Goal: Information Seeking & Learning: Learn about a topic

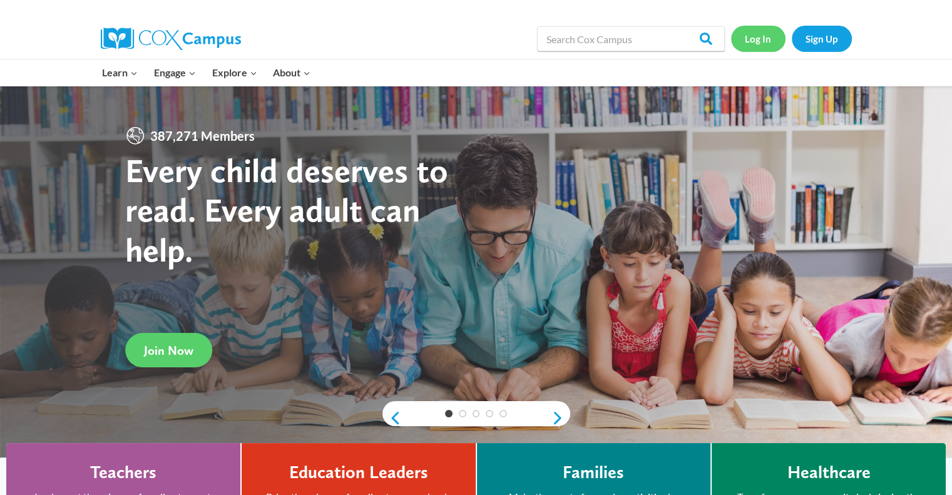
click at [764, 39] on link "Log In" at bounding box center [758, 39] width 54 height 26
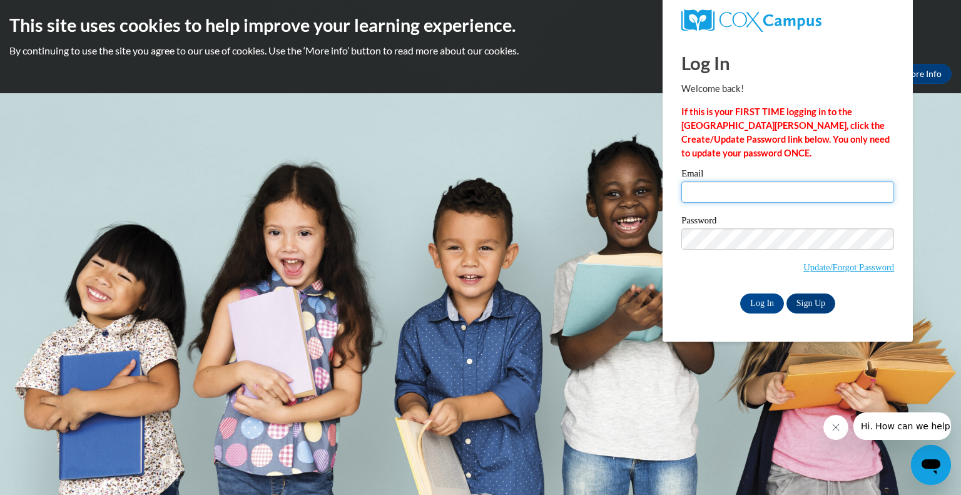
click at [743, 187] on input "Email" at bounding box center [788, 191] width 213 height 21
type input "[EMAIL_ADDRESS][DOMAIN_NAME]"
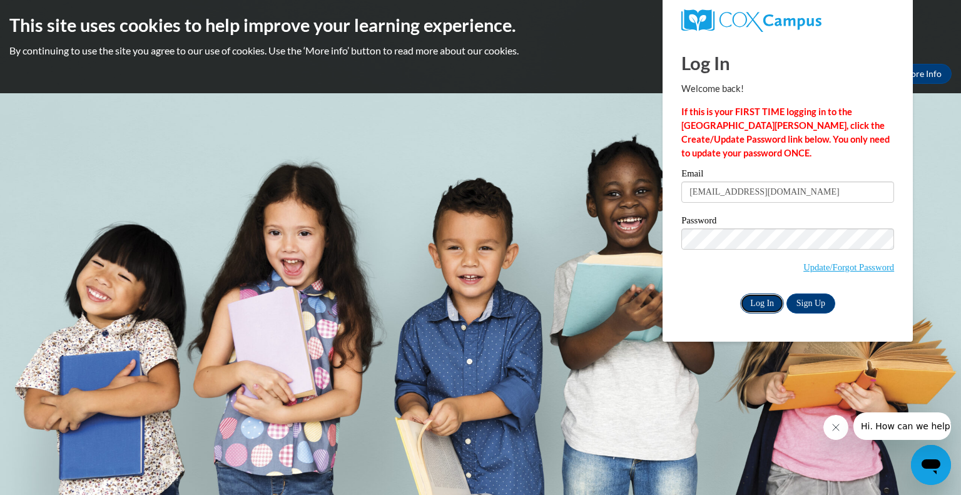
click at [752, 303] on input "Log In" at bounding box center [762, 304] width 44 height 20
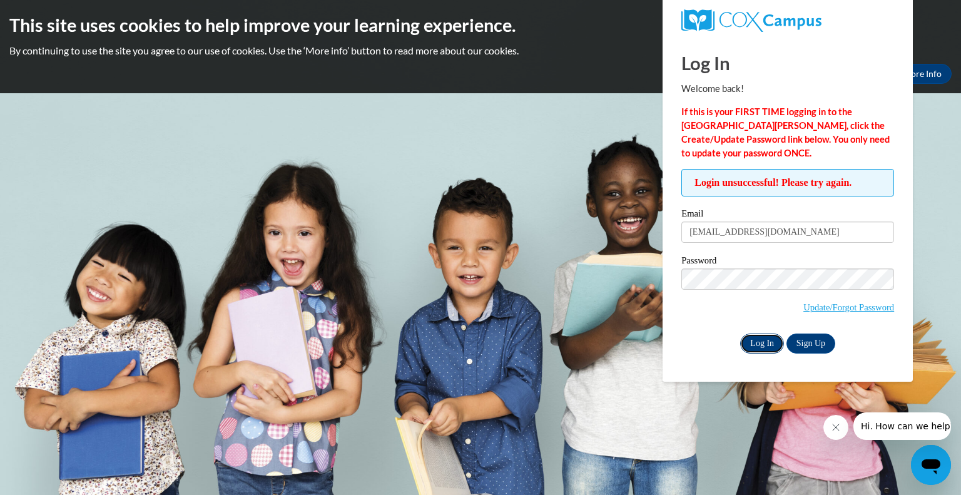
click at [759, 340] on input "Log In" at bounding box center [762, 344] width 44 height 20
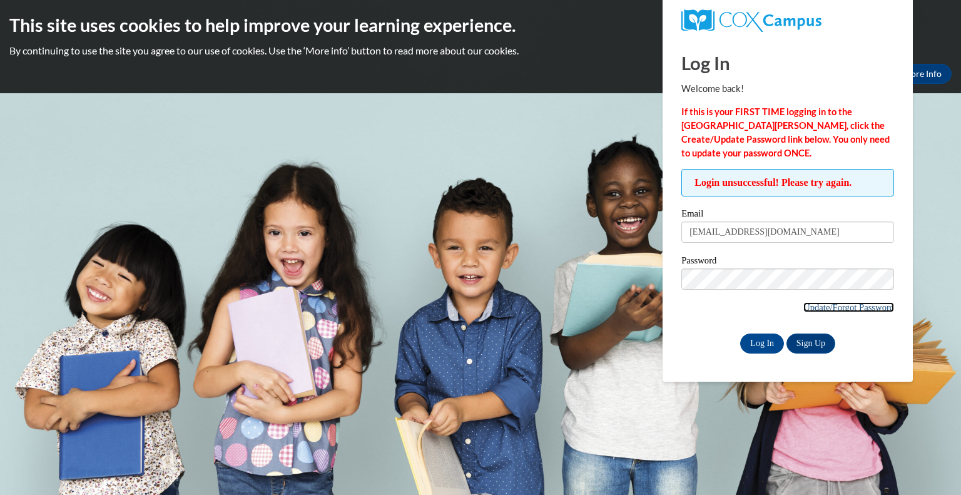
click at [867, 305] on link "Update/Forgot Password" at bounding box center [849, 307] width 91 height 10
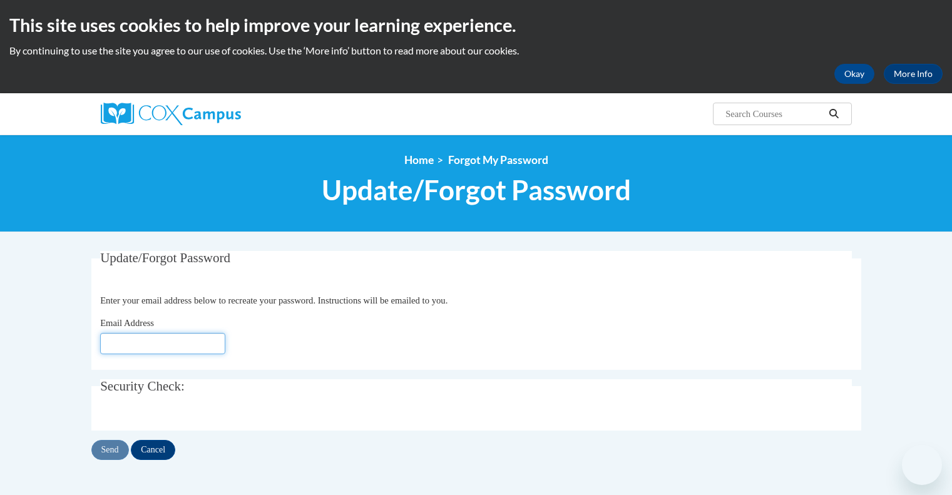
click at [170, 346] on input "Email Address" at bounding box center [162, 343] width 125 height 21
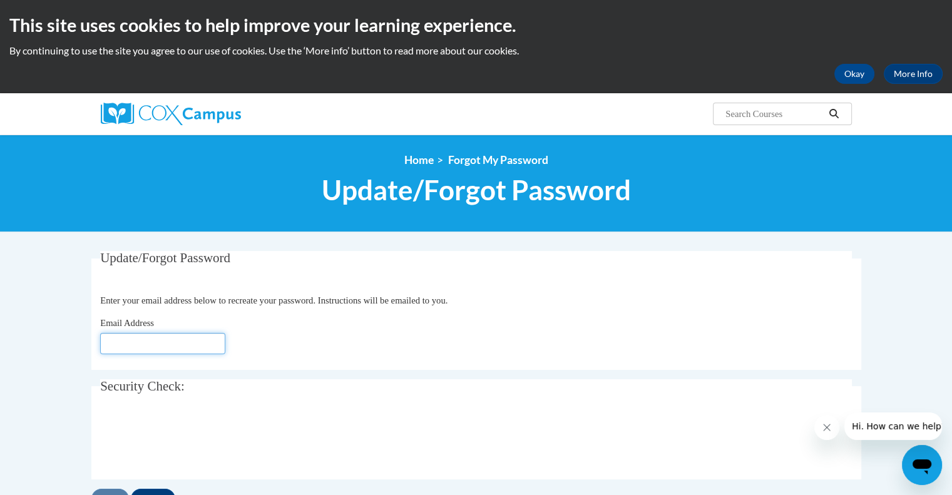
type input "[EMAIL_ADDRESS][DOMAIN_NAME]"
click at [386, 319] on div "Email Address [EMAIL_ADDRESS][DOMAIN_NAME]" at bounding box center [476, 335] width 752 height 38
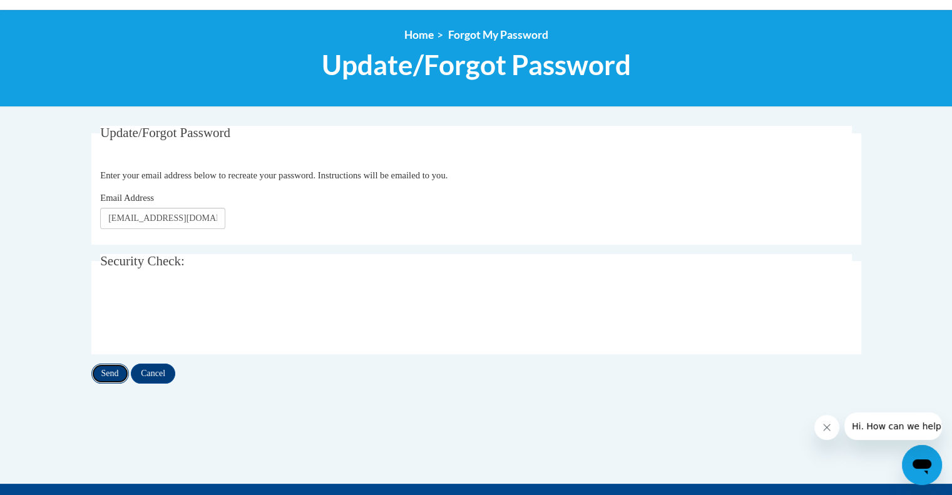
click at [111, 375] on input "Send" at bounding box center [110, 374] width 38 height 20
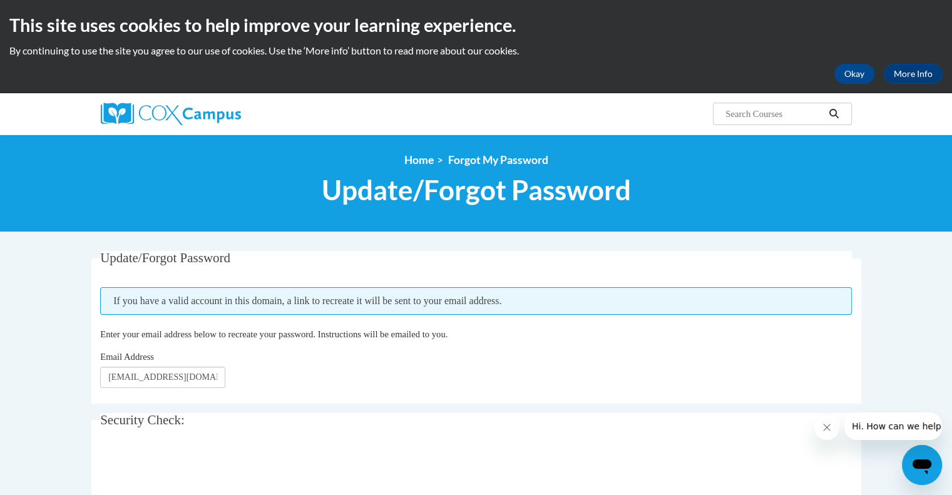
scroll to position [188, 0]
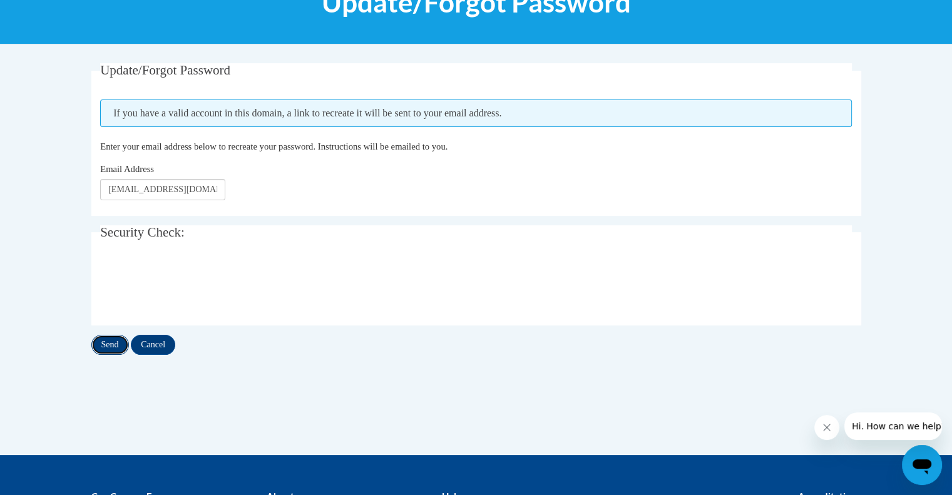
click at [103, 339] on input "Send" at bounding box center [110, 345] width 38 height 20
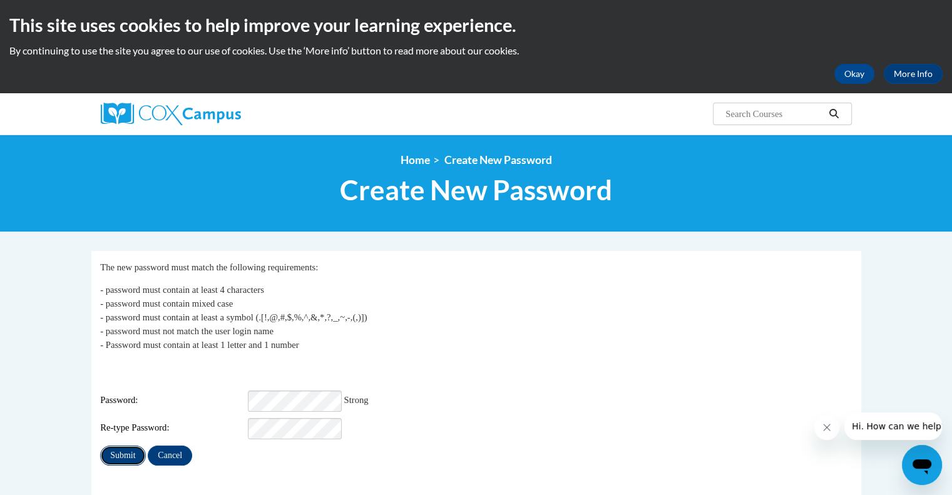
click at [120, 446] on input "Submit" at bounding box center [122, 456] width 45 height 20
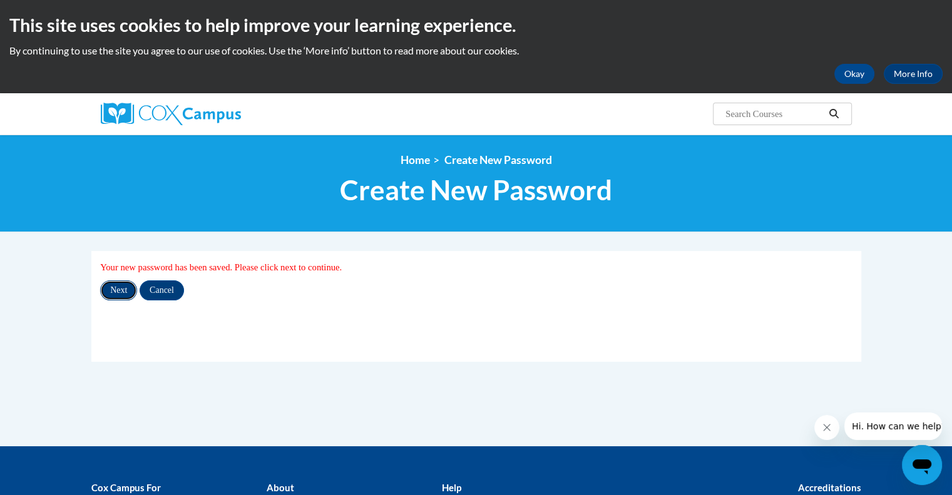
click at [118, 292] on input "Next" at bounding box center [118, 290] width 37 height 20
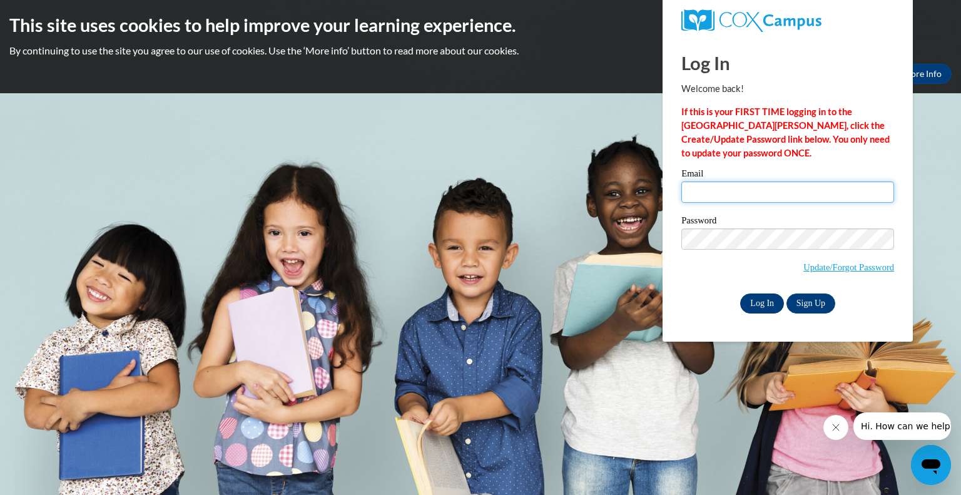
type input "ksaucedo@kusd.edu"
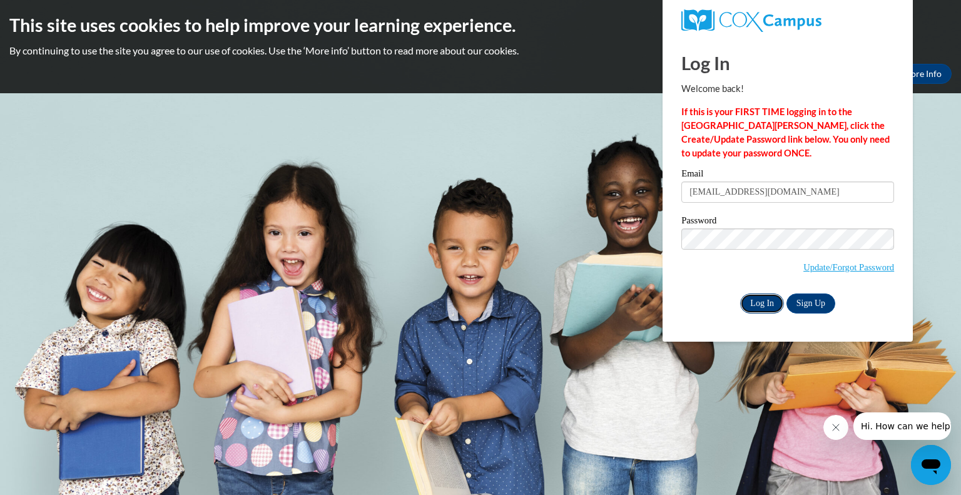
click at [765, 299] on input "Log In" at bounding box center [762, 304] width 44 height 20
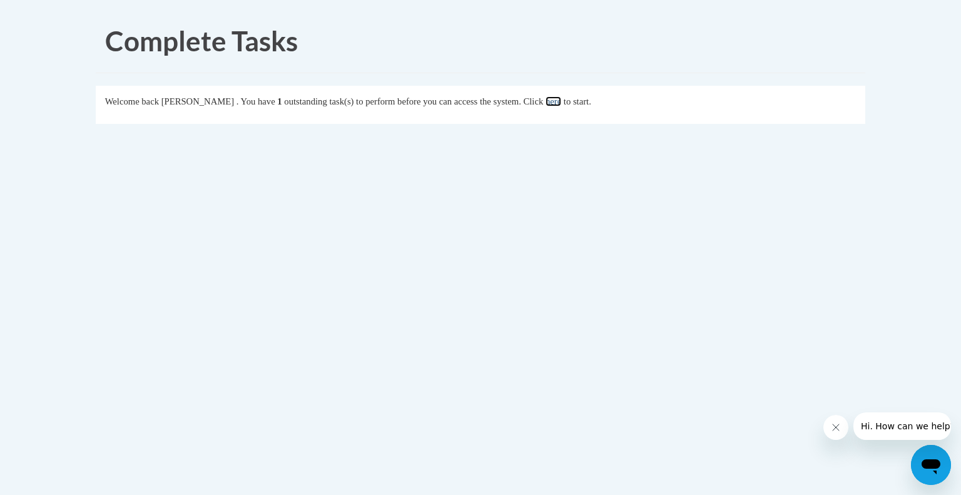
click at [561, 106] on link "here" at bounding box center [554, 101] width 16 height 10
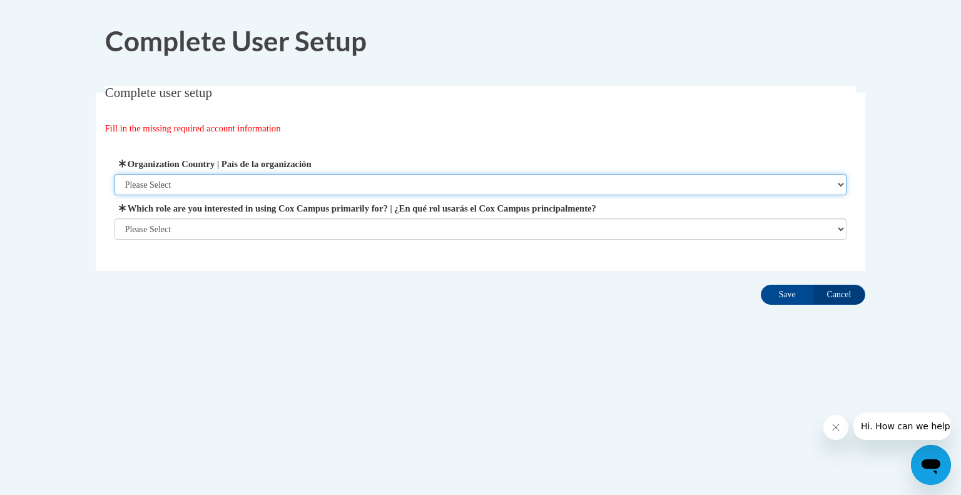
click at [258, 182] on select "Please Select [GEOGRAPHIC_DATA] | [GEOGRAPHIC_DATA] Outside of [GEOGRAPHIC_DATA…" at bounding box center [481, 184] width 733 height 21
select select "ad49bcad-a171-4b2e-b99c-48b446064914"
click at [115, 174] on select "Please Select [GEOGRAPHIC_DATA] | [GEOGRAPHIC_DATA] Outside of [GEOGRAPHIC_DATA…" at bounding box center [481, 184] width 733 height 21
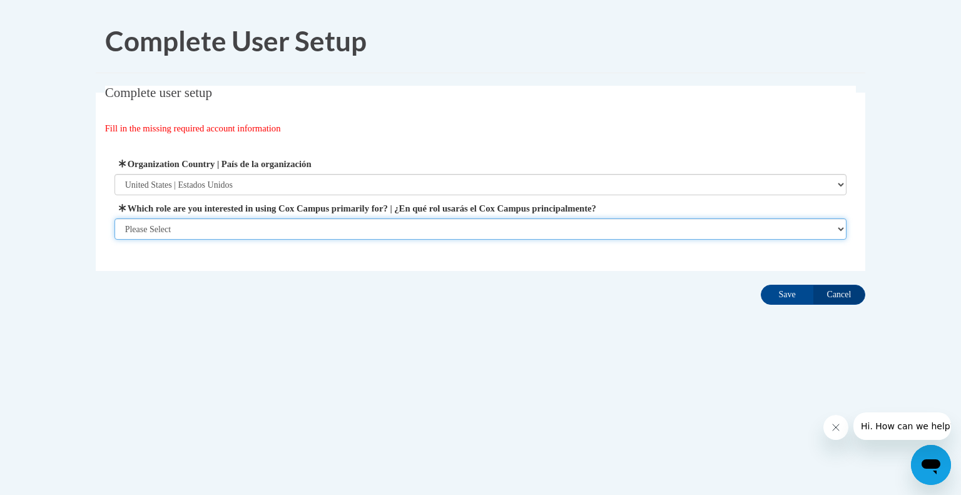
click at [244, 226] on select "Please Select College/University | Colegio/Universidad Community/Nonprofit Part…" at bounding box center [481, 228] width 733 height 21
select select "fbf2d438-af2f-41f8-98f1-81c410e29de3"
click at [115, 240] on select "Please Select College/University | Colegio/Universidad Community/Nonprofit Part…" at bounding box center [481, 228] width 733 height 21
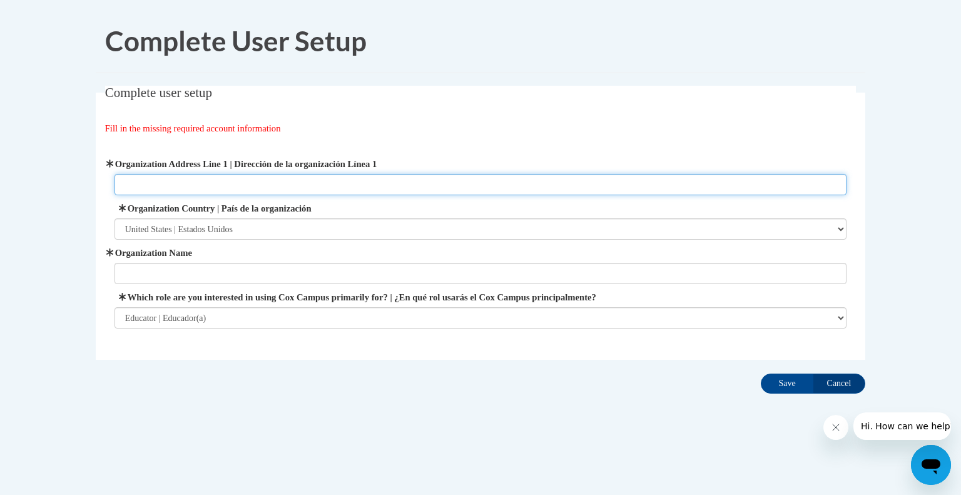
click at [370, 185] on input "Organization Address Line 1 | Dirección de la organización Línea 1" at bounding box center [481, 184] width 733 height 21
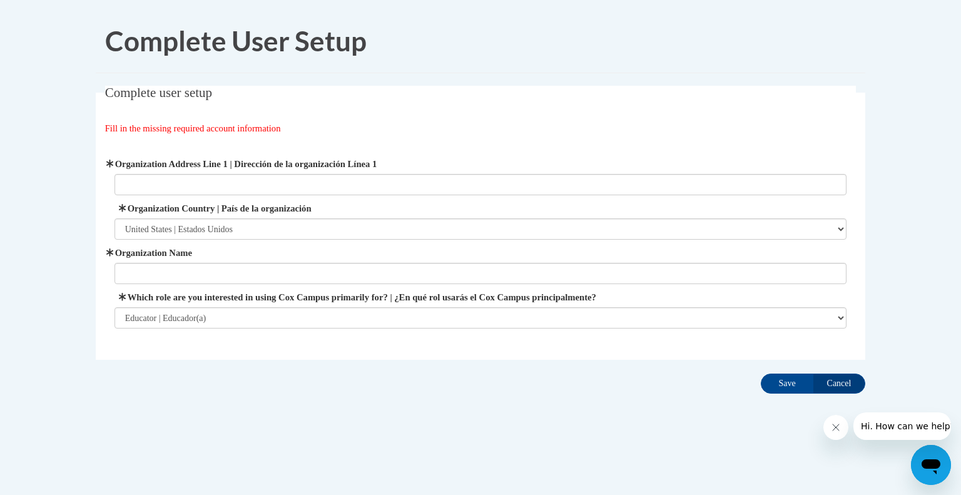
click at [539, 118] on fieldset "Complete user setup Fill in the missing required account information User Profi…" at bounding box center [481, 223] width 770 height 274
click at [329, 254] on label "Organization Name" at bounding box center [481, 253] width 733 height 14
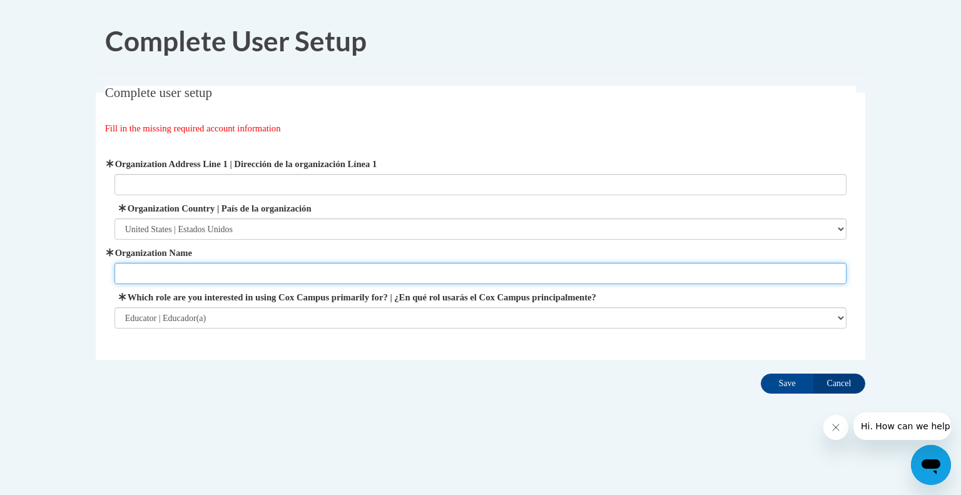
click at [329, 263] on input "Organization Name" at bounding box center [481, 273] width 733 height 21
click at [324, 267] on input "Organization Name" at bounding box center [481, 273] width 733 height 21
type input "Kenosha Unified School District"
type input "3600 52nd St #2697"
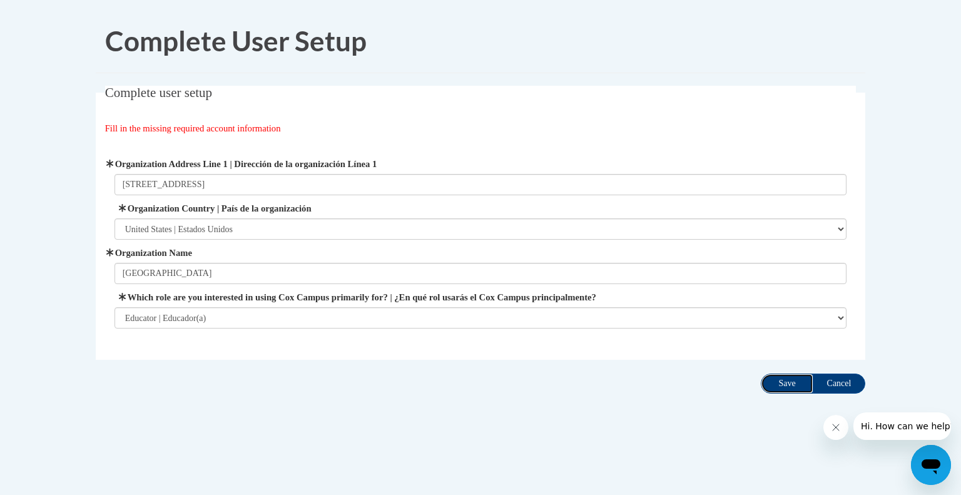
click at [786, 384] on input "Save" at bounding box center [787, 384] width 53 height 20
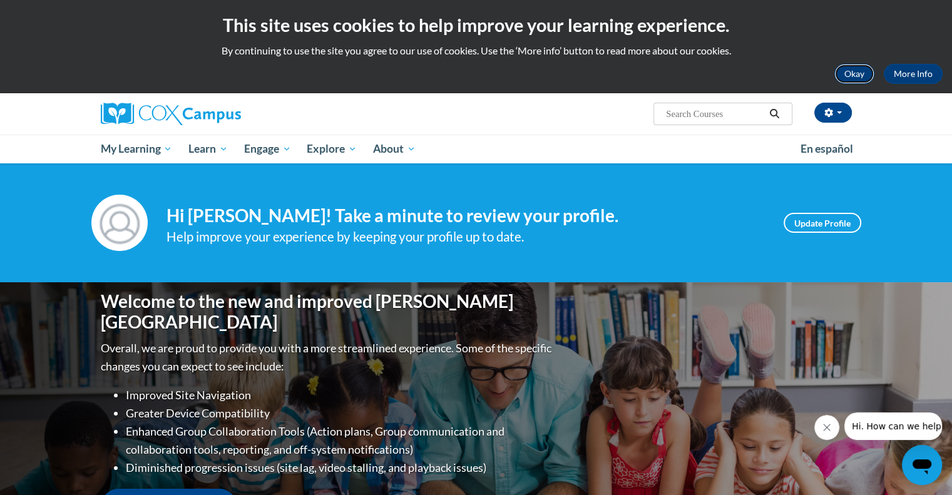
click at [854, 75] on button "Okay" at bounding box center [854, 74] width 40 height 20
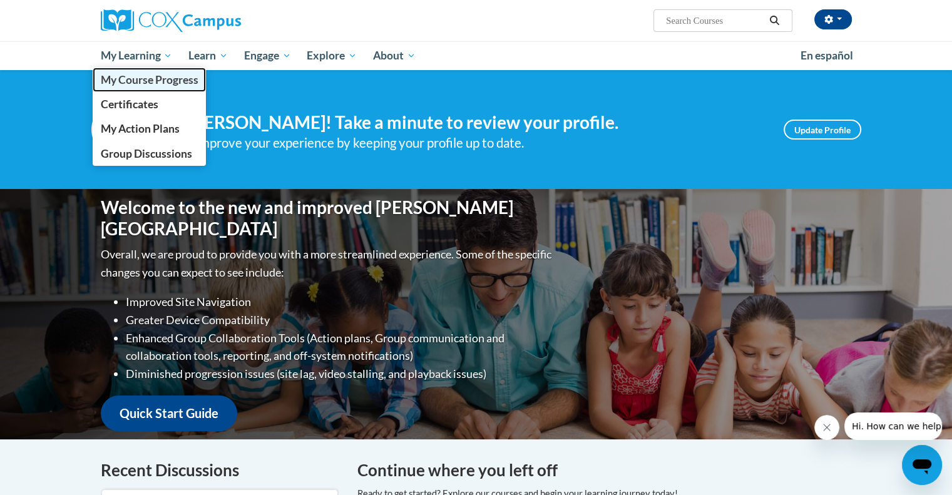
click at [164, 78] on span "My Course Progress" at bounding box center [149, 79] width 98 height 13
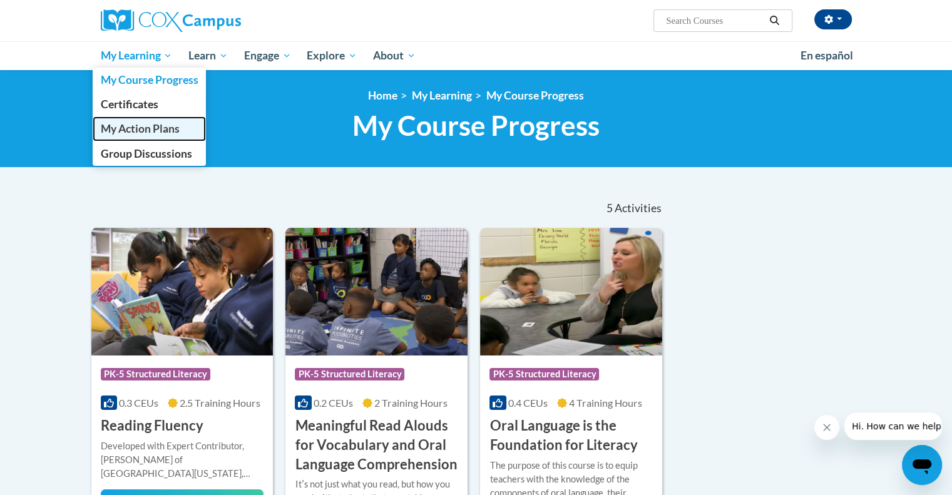
click at [180, 131] on link "My Action Plans" at bounding box center [150, 128] width 114 height 24
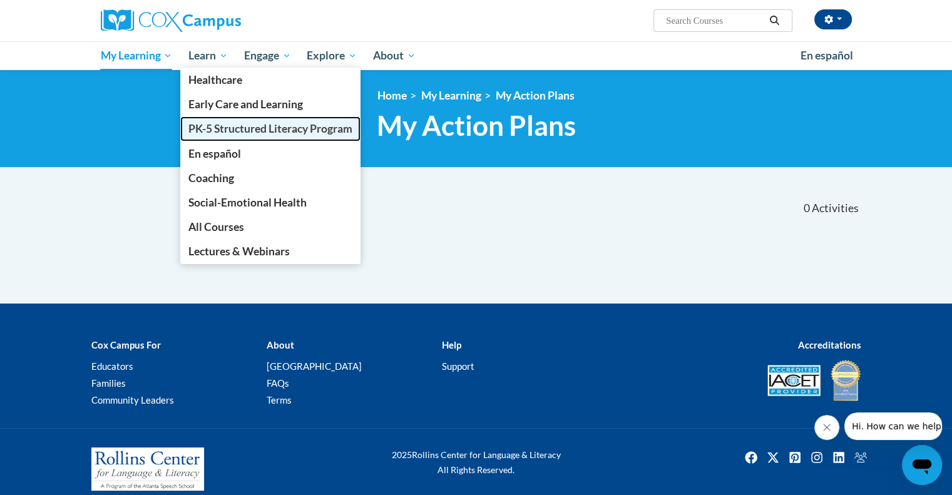
click at [330, 128] on span "PK-5 Structured Literacy Program" at bounding box center [270, 128] width 164 height 13
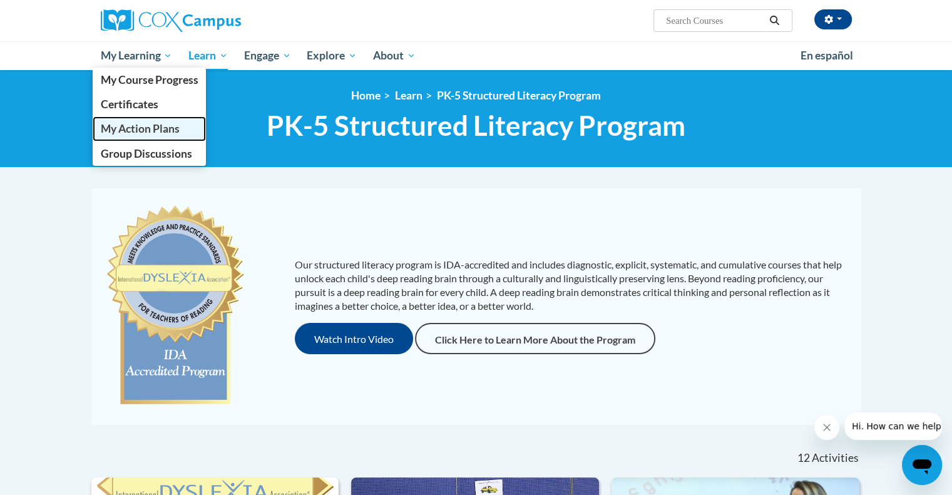
click at [173, 121] on link "My Action Plans" at bounding box center [150, 128] width 114 height 24
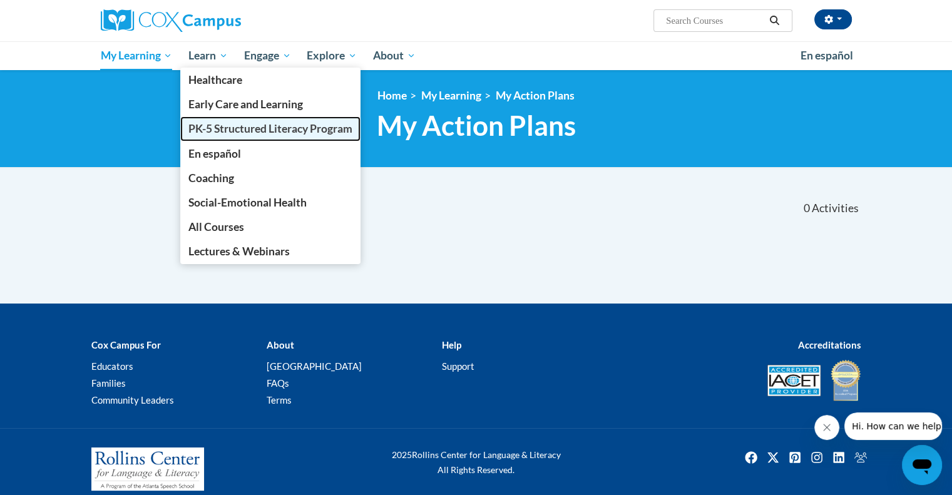
click at [323, 133] on span "PK-5 Structured Literacy Program" at bounding box center [270, 128] width 164 height 13
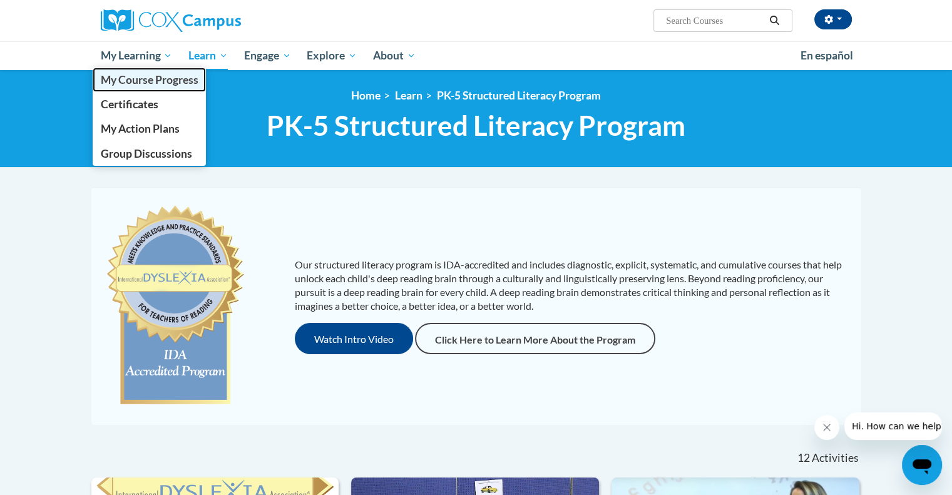
click at [149, 84] on span "My Course Progress" at bounding box center [149, 79] width 98 height 13
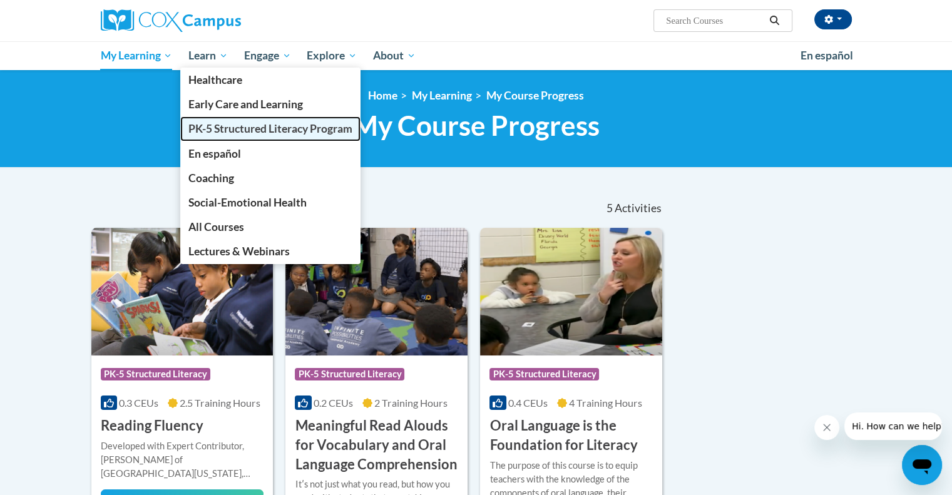
click at [262, 131] on span "PK-5 Structured Literacy Program" at bounding box center [270, 128] width 164 height 13
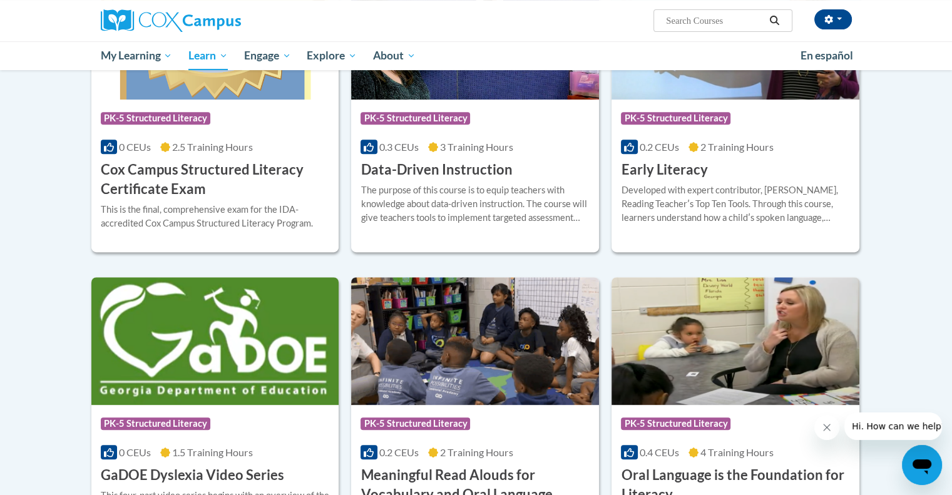
scroll to position [693, 0]
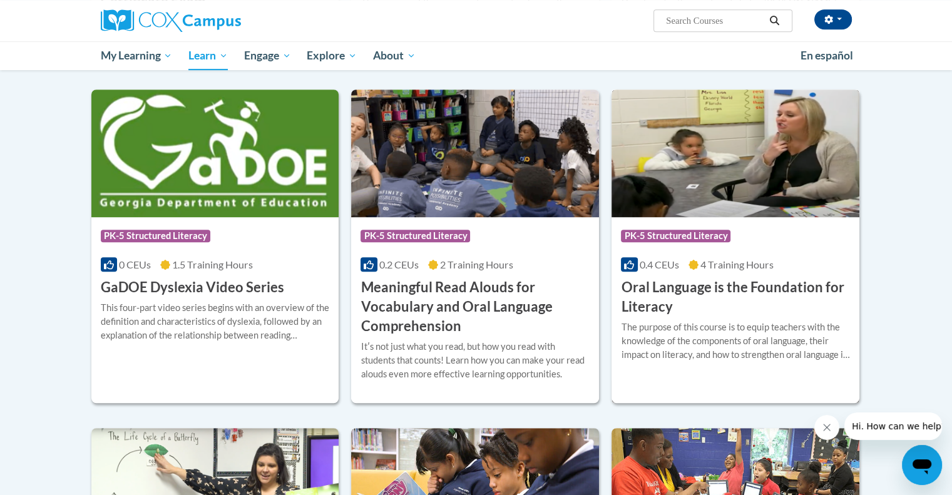
click at [746, 307] on h3 "Oral Language is the Foundation for Literacy" at bounding box center [735, 297] width 229 height 39
